Goal: Information Seeking & Learning: Learn about a topic

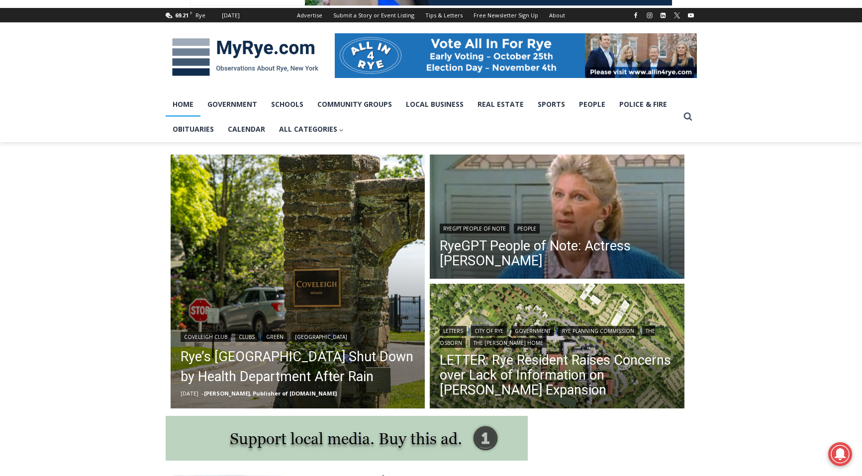
scroll to position [132, 0]
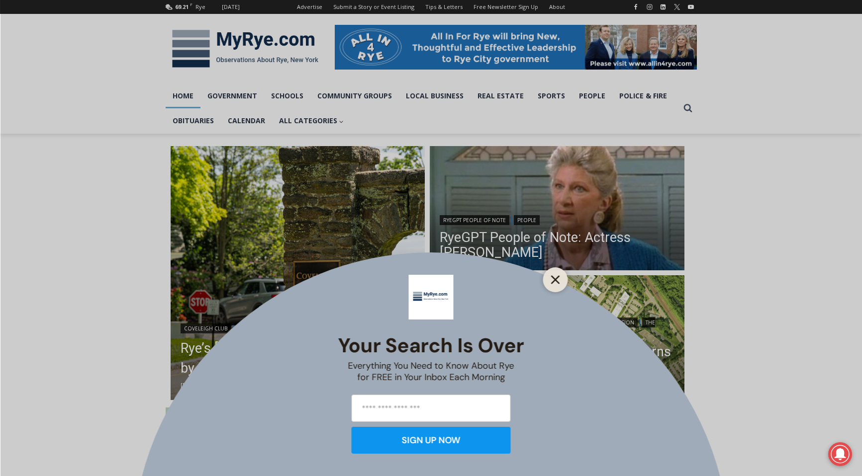
click at [552, 275] on icon "Close" at bounding box center [555, 279] width 9 height 9
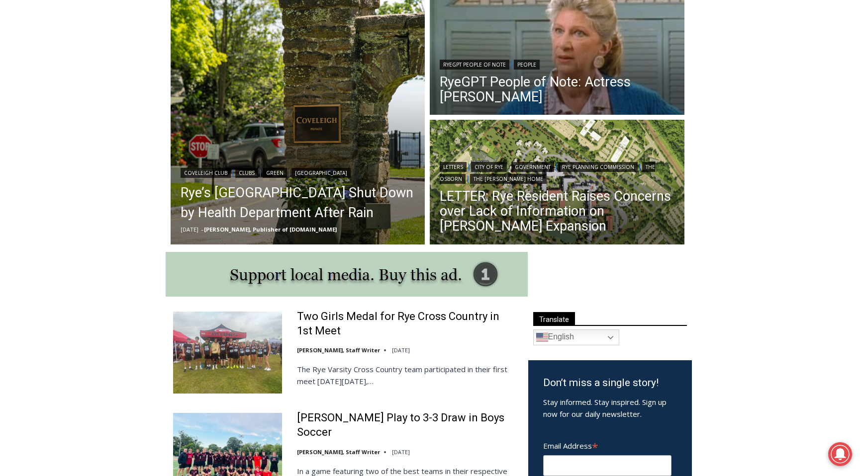
scroll to position [288, 0]
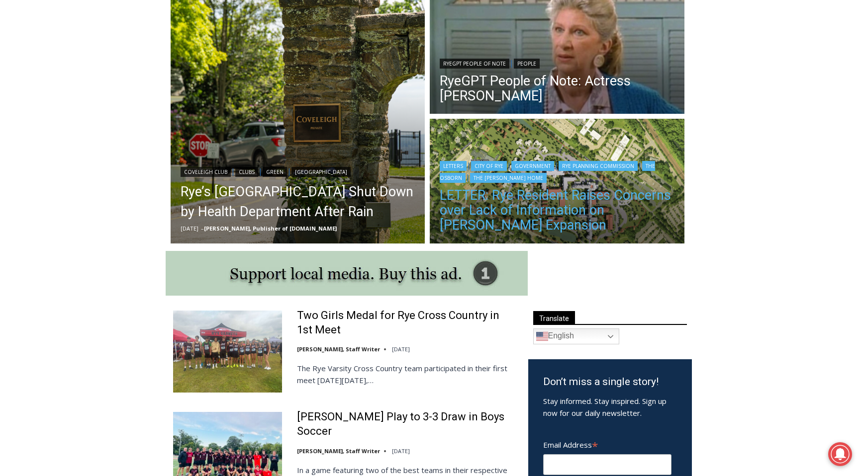
click at [555, 203] on link "LETTER: Rye Resident Raises Concerns over Lack of Information on [PERSON_NAME] …" at bounding box center [557, 210] width 235 height 45
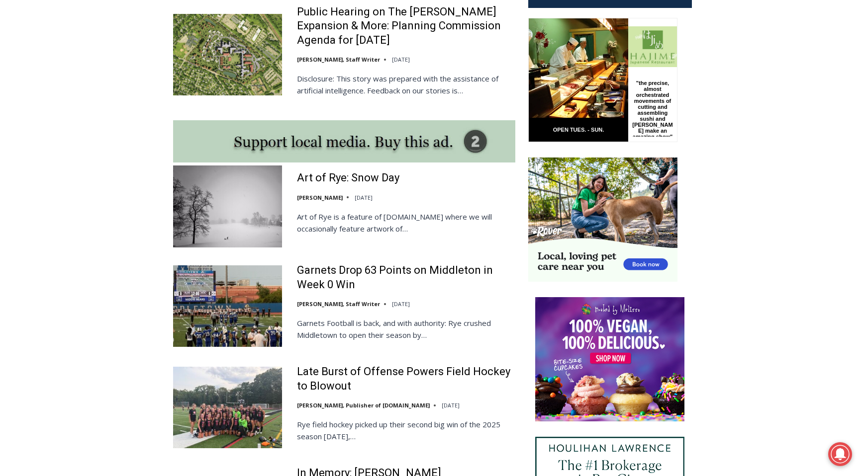
scroll to position [799, 0]
